Goal: Find specific page/section: Find specific page/section

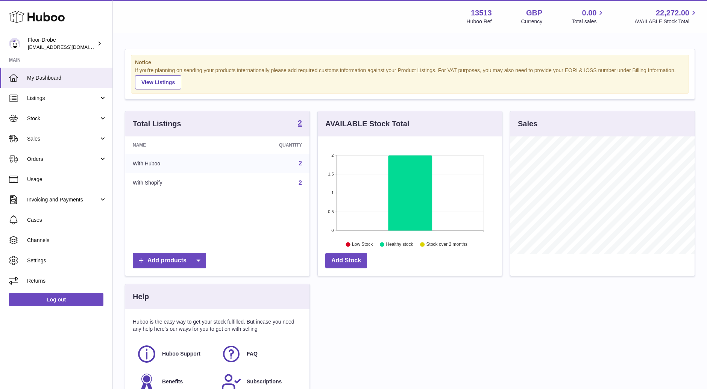
scroll to position [117, 184]
click at [74, 140] on span "Sales" at bounding box center [63, 138] width 72 height 7
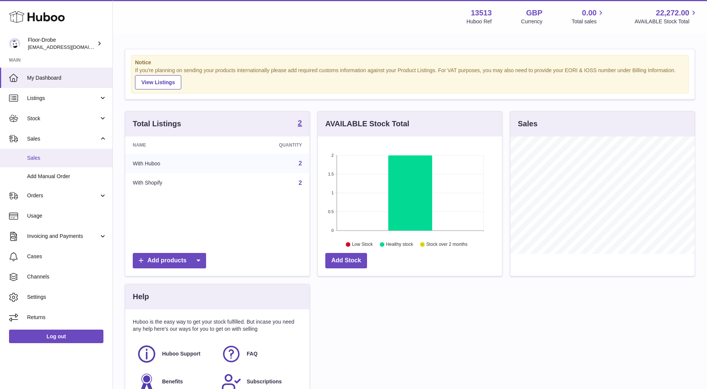
click at [71, 161] on span "Sales" at bounding box center [67, 158] width 80 height 7
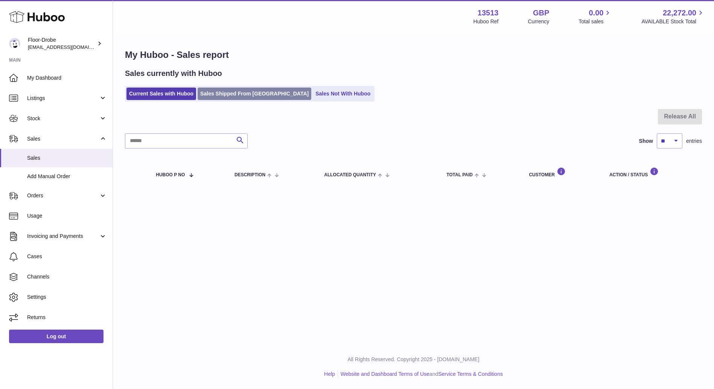
click at [221, 95] on link "Sales Shipped From [GEOGRAPHIC_DATA]" at bounding box center [255, 94] width 114 height 12
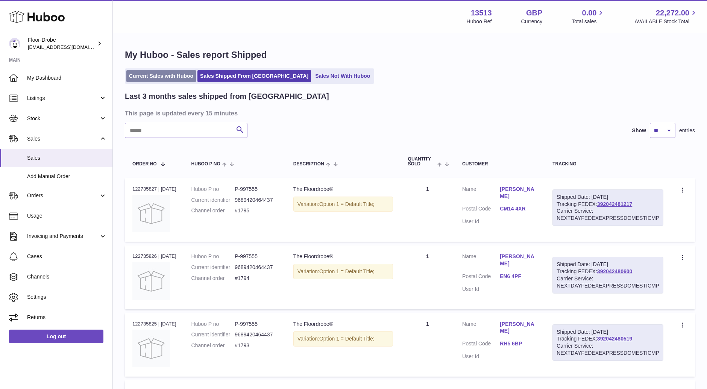
click at [153, 71] on link "Current Sales with Huboo" at bounding box center [161, 76] width 70 height 12
